Goal: Information Seeking & Learning: Learn about a topic

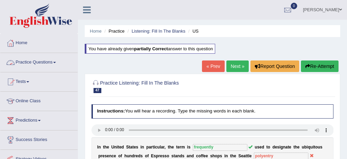
click at [41, 62] on link "Practice Questions" at bounding box center [38, 61] width 77 height 17
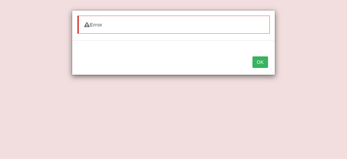
click at [262, 60] on button "OK" at bounding box center [261, 62] width 16 height 12
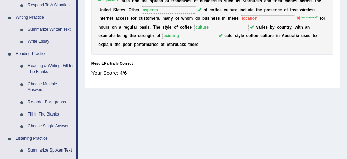
scroll to position [191, 0]
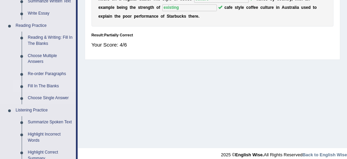
click at [52, 87] on link "Fill In The Blanks" at bounding box center [50, 86] width 51 height 12
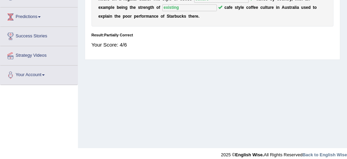
scroll to position [87, 0]
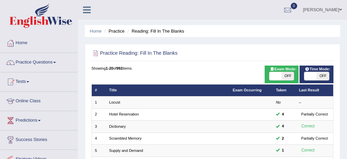
click at [276, 76] on span at bounding box center [276, 76] width 12 height 8
checkbox input "true"
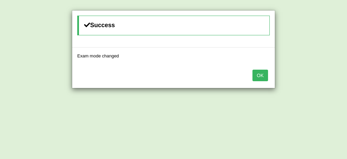
click at [263, 75] on button "OK" at bounding box center [261, 76] width 16 height 12
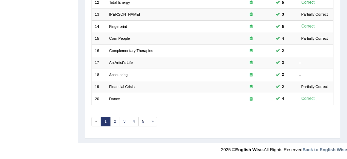
scroll to position [232, 0]
click at [143, 121] on link "5" at bounding box center [143, 122] width 10 height 10
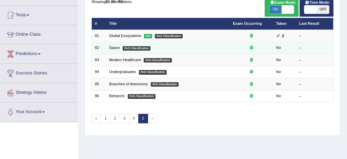
scroll to position [55, 0]
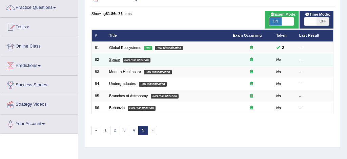
click at [115, 60] on link "Space" at bounding box center [114, 59] width 11 height 4
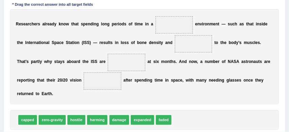
scroll to position [112, 0]
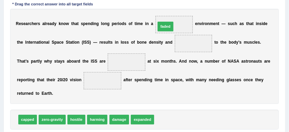
drag, startPoint x: 163, startPoint y: 120, endPoint x: 165, endPoint y: 11, distance: 109.6
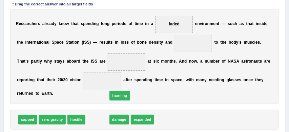
drag, startPoint x: 94, startPoint y: 120, endPoint x: 120, endPoint y: 92, distance: 38.4
click at [120, 92] on span "harming" at bounding box center [120, 96] width 21 height 10
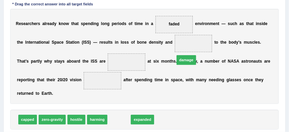
drag, startPoint x: 118, startPoint y: 119, endPoint x: 199, endPoint y: 38, distance: 114.9
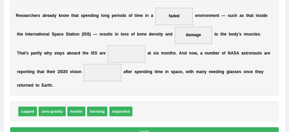
scroll to position [121, 0]
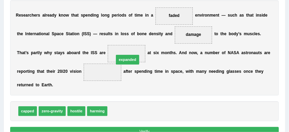
drag, startPoint x: 120, startPoint y: 113, endPoint x: 127, endPoint y: 50, distance: 62.8
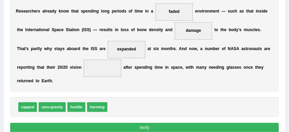
scroll to position [129, 0]
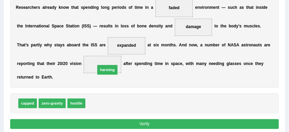
drag, startPoint x: 98, startPoint y: 103, endPoint x: 110, endPoint y: 64, distance: 41.1
click at [147, 126] on button "Verify" at bounding box center [144, 124] width 269 height 10
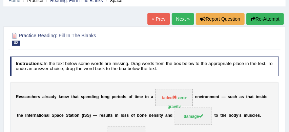
scroll to position [26, 0]
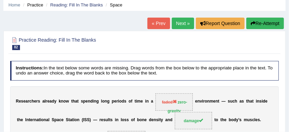
click at [260, 22] on button "Re-Attempt" at bounding box center [266, 24] width 38 height 12
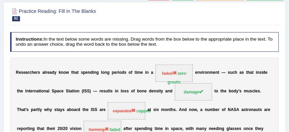
scroll to position [55, 0]
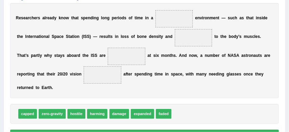
scroll to position [140, 0]
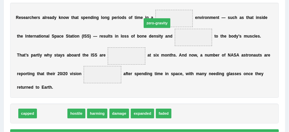
drag, startPoint x: 51, startPoint y: 114, endPoint x: 179, endPoint y: 6, distance: 168.3
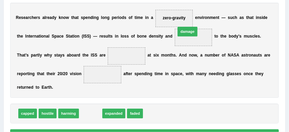
drag, startPoint x: 91, startPoint y: 113, endPoint x: 207, endPoint y: 17, distance: 150.6
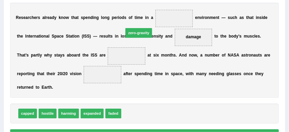
drag, startPoint x: 136, startPoint y: 116, endPoint x: 154, endPoint y: 7, distance: 110.0
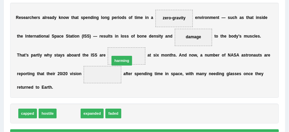
drag, startPoint x: 70, startPoint y: 113, endPoint x: 133, endPoint y: 51, distance: 88.5
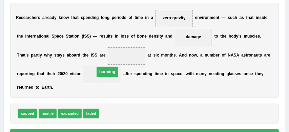
drag, startPoint x: 130, startPoint y: 55, endPoint x: 107, endPoint y: 74, distance: 29.8
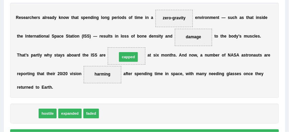
drag, startPoint x: 29, startPoint y: 114, endPoint x: 148, endPoint y: 48, distance: 136.4
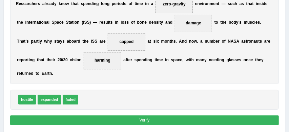
scroll to position [154, 0]
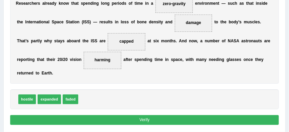
click at [138, 121] on button "Verify" at bounding box center [144, 120] width 269 height 10
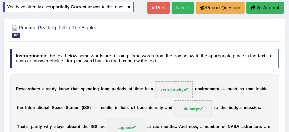
scroll to position [41, 0]
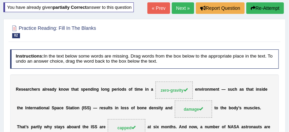
click at [179, 7] on link "Next »" at bounding box center [183, 8] width 22 height 12
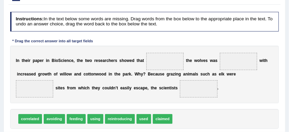
scroll to position [81, 0]
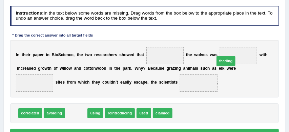
drag, startPoint x: 75, startPoint y: 112, endPoint x: 253, endPoint y: 50, distance: 189.3
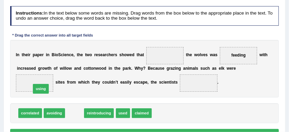
drag, startPoint x: 75, startPoint y: 114, endPoint x: 35, endPoint y: 84, distance: 50.7
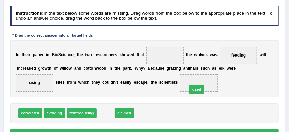
drag, startPoint x: 105, startPoint y: 113, endPoint x: 214, endPoint y: 84, distance: 113.5
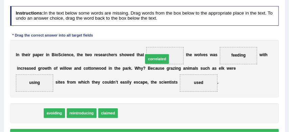
drag, startPoint x: 31, startPoint y: 114, endPoint x: 186, endPoint y: 50, distance: 167.8
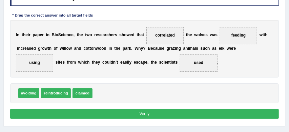
scroll to position [102, 0]
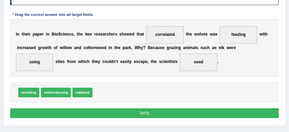
click at [172, 115] on button "Verify" at bounding box center [144, 114] width 269 height 10
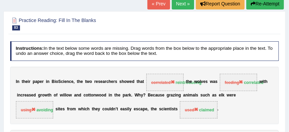
scroll to position [35, 0]
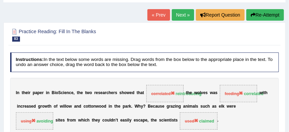
click at [269, 11] on button "Re-Attempt" at bounding box center [266, 15] width 38 height 12
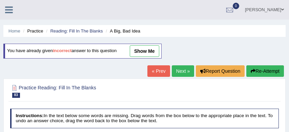
scroll to position [115, 0]
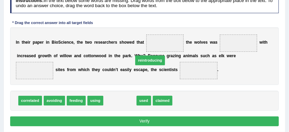
drag, startPoint x: 118, startPoint y: 102, endPoint x: 156, endPoint y: 46, distance: 67.3
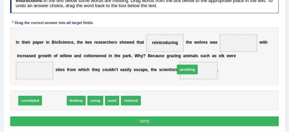
drag, startPoint x: 55, startPoint y: 102, endPoint x: 218, endPoint y: 65, distance: 166.7
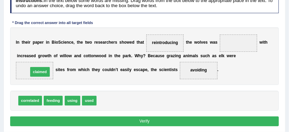
drag, startPoint x: 112, startPoint y: 100, endPoint x: 32, endPoint y: 66, distance: 87.2
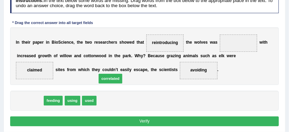
drag, startPoint x: 30, startPoint y: 101, endPoint x: 157, endPoint y: 73, distance: 130.2
click at [157, 73] on div "Instructions: In the text below some words are missing. Drag words from the box…" at bounding box center [144, 61] width 272 height 140
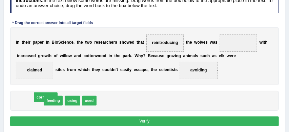
click at [157, 73] on div "I n t h e i r p a p e r i n B i o S c i e n c e , t h e t w o r e s e a r c h e…" at bounding box center [144, 56] width 269 height 58
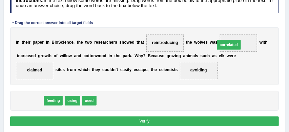
drag, startPoint x: 26, startPoint y: 101, endPoint x: 270, endPoint y: 34, distance: 253.4
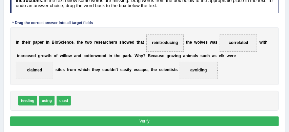
click at [187, 122] on button "Verify" at bounding box center [144, 122] width 269 height 10
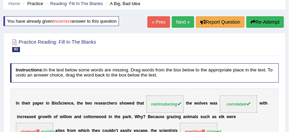
scroll to position [26, 0]
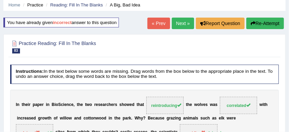
click at [180, 22] on link "Next »" at bounding box center [183, 24] width 22 height 12
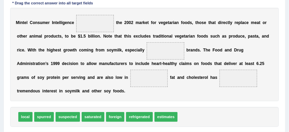
scroll to position [114, 0]
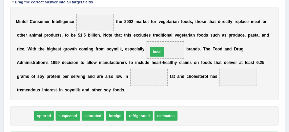
drag, startPoint x: 23, startPoint y: 117, endPoint x: 178, endPoint y: 42, distance: 172.8
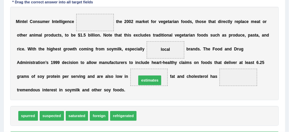
drag, startPoint x: 152, startPoint y: 118, endPoint x: 152, endPoint y: 75, distance: 42.4
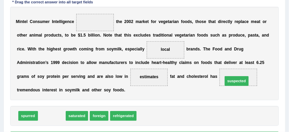
drag, startPoint x: 50, startPoint y: 116, endPoint x: 269, endPoint y: 75, distance: 222.4
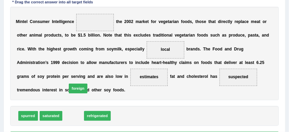
drag, startPoint x: 72, startPoint y: 118, endPoint x: 83, endPoint y: 60, distance: 58.8
click at [83, 61] on div "Instructions: In the text below some words are missing. Drag words from the box…" at bounding box center [144, 58] width 272 height 176
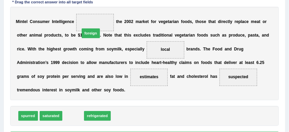
drag, startPoint x: 70, startPoint y: 117, endPoint x: 92, endPoint y: 11, distance: 108.1
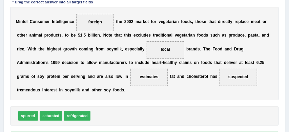
scroll to position [130, 0]
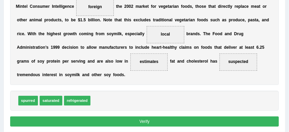
click at [150, 120] on button "Verify" at bounding box center [144, 122] width 269 height 10
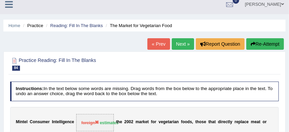
scroll to position [4, 0]
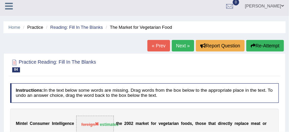
click at [266, 46] on button "Re-Attempt" at bounding box center [266, 46] width 38 height 12
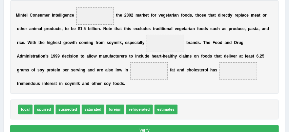
scroll to position [143, 0]
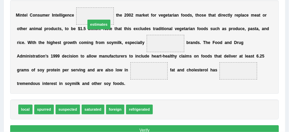
drag, startPoint x: 168, startPoint y: 111, endPoint x: 85, endPoint y: 3, distance: 136.2
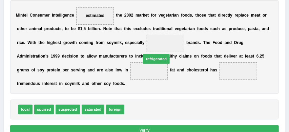
drag, startPoint x: 137, startPoint y: 111, endPoint x: 157, endPoint y: 50, distance: 64.5
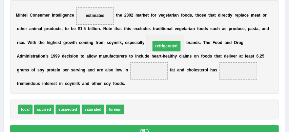
drag, startPoint x: 147, startPoint y: 70, endPoint x: 167, endPoint y: 42, distance: 34.8
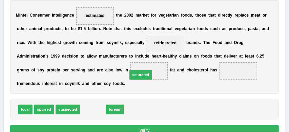
drag, startPoint x: 92, startPoint y: 110, endPoint x: 153, endPoint y: 68, distance: 74.1
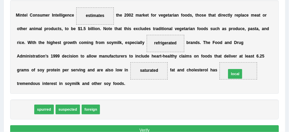
drag, startPoint x: 26, startPoint y: 110, endPoint x: 274, endPoint y: 68, distance: 251.0
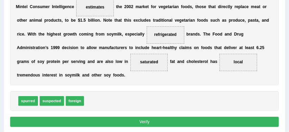
click at [215, 120] on button "Verify" at bounding box center [144, 122] width 269 height 10
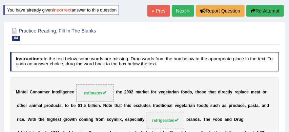
scroll to position [36, 0]
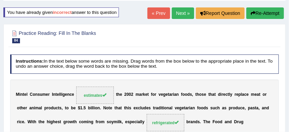
click at [181, 12] on link "Next »" at bounding box center [183, 13] width 22 height 12
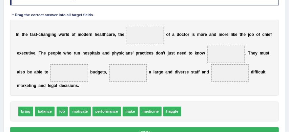
scroll to position [100, 0]
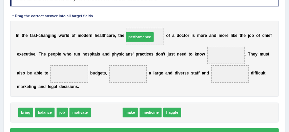
drag, startPoint x: 107, startPoint y: 114, endPoint x: 146, endPoint y: 24, distance: 97.7
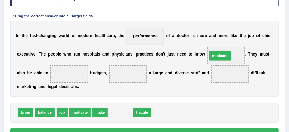
drag, startPoint x: 118, startPoint y: 113, endPoint x: 236, endPoint y: 45, distance: 136.5
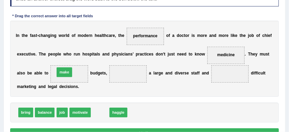
drag, startPoint x: 101, startPoint y: 113, endPoint x: 59, endPoint y: 66, distance: 63.2
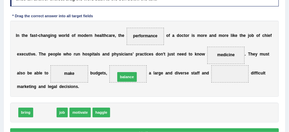
drag, startPoint x: 45, startPoint y: 114, endPoint x: 145, endPoint y: 71, distance: 108.5
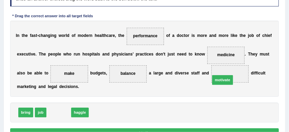
drag, startPoint x: 56, startPoint y: 113, endPoint x: 249, endPoint y: 75, distance: 196.8
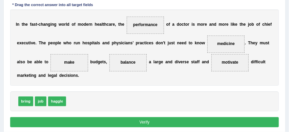
scroll to position [112, 0]
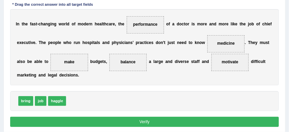
click at [182, 121] on button "Verify" at bounding box center [144, 122] width 269 height 10
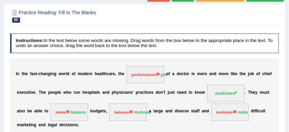
scroll to position [42, 0]
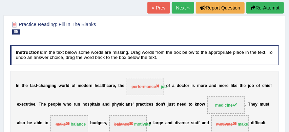
click at [267, 8] on button "Re-Attempt" at bounding box center [266, 8] width 38 height 12
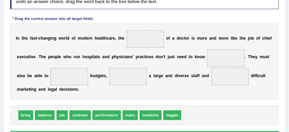
scroll to position [121, 0]
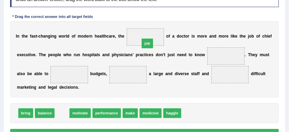
drag, startPoint x: 61, startPoint y: 113, endPoint x: 162, endPoint y: 31, distance: 129.9
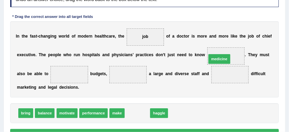
drag, startPoint x: 136, startPoint y: 115, endPoint x: 232, endPoint y: 51, distance: 115.4
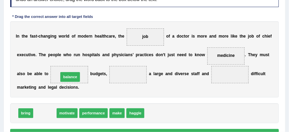
drag, startPoint x: 44, startPoint y: 115, endPoint x: 74, endPoint y: 72, distance: 52.1
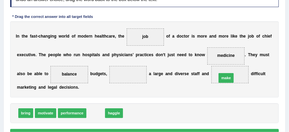
drag, startPoint x: 96, startPoint y: 114, endPoint x: 249, endPoint y: 72, distance: 159.4
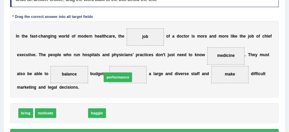
drag, startPoint x: 71, startPoint y: 113, endPoint x: 125, endPoint y: 71, distance: 68.6
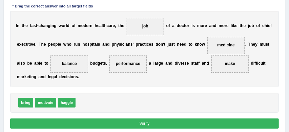
scroll to position [138, 0]
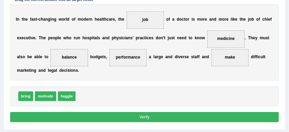
click at [150, 118] on button "Verify" at bounding box center [144, 117] width 269 height 10
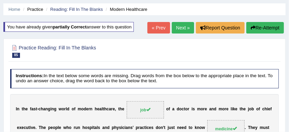
scroll to position [19, 0]
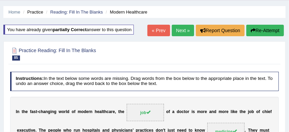
click at [264, 31] on button "Re-Attempt" at bounding box center [266, 31] width 38 height 12
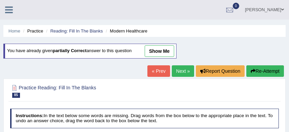
scroll to position [135, 0]
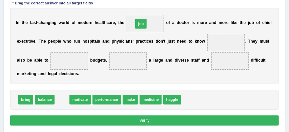
drag, startPoint x: 63, startPoint y: 100, endPoint x: 163, endPoint y: 7, distance: 136.4
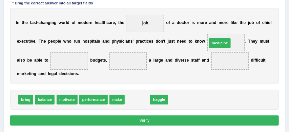
drag, startPoint x: 136, startPoint y: 100, endPoint x: 236, endPoint y: 32, distance: 120.8
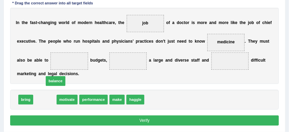
drag, startPoint x: 43, startPoint y: 100, endPoint x: 65, endPoint y: 61, distance: 45.1
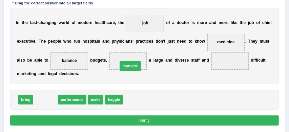
drag, startPoint x: 41, startPoint y: 100, endPoint x: 141, endPoint y: 61, distance: 107.4
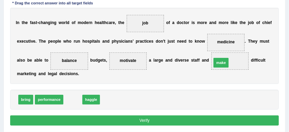
drag, startPoint x: 73, startPoint y: 100, endPoint x: 255, endPoint y: 56, distance: 187.1
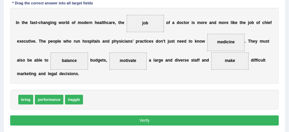
click at [144, 122] on button "Verify" at bounding box center [144, 121] width 269 height 10
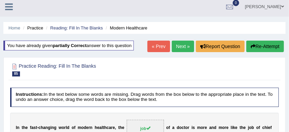
scroll to position [1, 0]
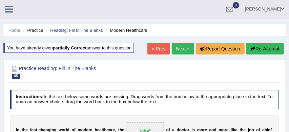
click at [180, 49] on link "Next »" at bounding box center [183, 49] width 22 height 12
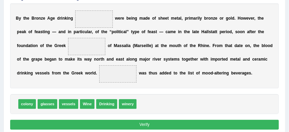
scroll to position [121, 0]
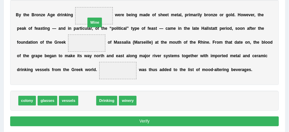
drag, startPoint x: 87, startPoint y: 102, endPoint x: 96, endPoint y: 2, distance: 100.1
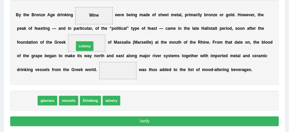
drag, startPoint x: 27, startPoint y: 102, endPoint x: 95, endPoint y: 37, distance: 93.6
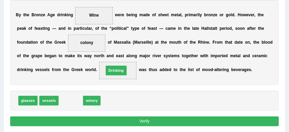
drag, startPoint x: 68, startPoint y: 100, endPoint x: 121, endPoint y: 65, distance: 63.9
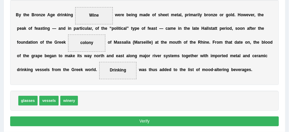
click at [146, 121] on button "Verify" at bounding box center [144, 122] width 269 height 10
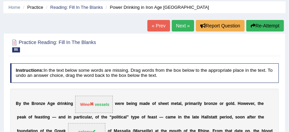
scroll to position [23, 0]
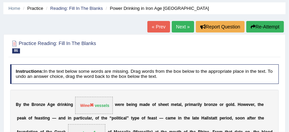
click at [262, 26] on button "Re-Attempt" at bounding box center [266, 27] width 38 height 12
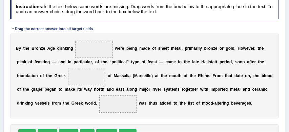
scroll to position [127, 0]
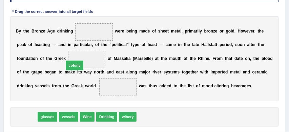
drag, startPoint x: 27, startPoint y: 119, endPoint x: 88, endPoint y: 56, distance: 87.8
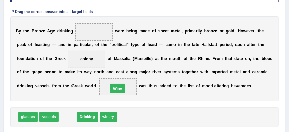
drag, startPoint x: 66, startPoint y: 116, endPoint x: 125, endPoint y: 83, distance: 68.1
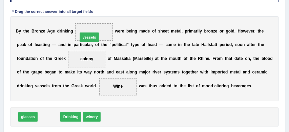
drag, startPoint x: 48, startPoint y: 118, endPoint x: 98, endPoint y: 20, distance: 109.7
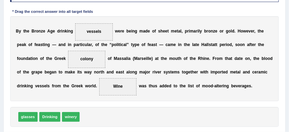
click at [94, 20] on div "B y t h e B r o n z e A g e d r i n k i n g vessels w e r e b e i n g m a d e o…" at bounding box center [144, 58] width 269 height 85
